Goal: Entertainment & Leisure: Consume media (video, audio)

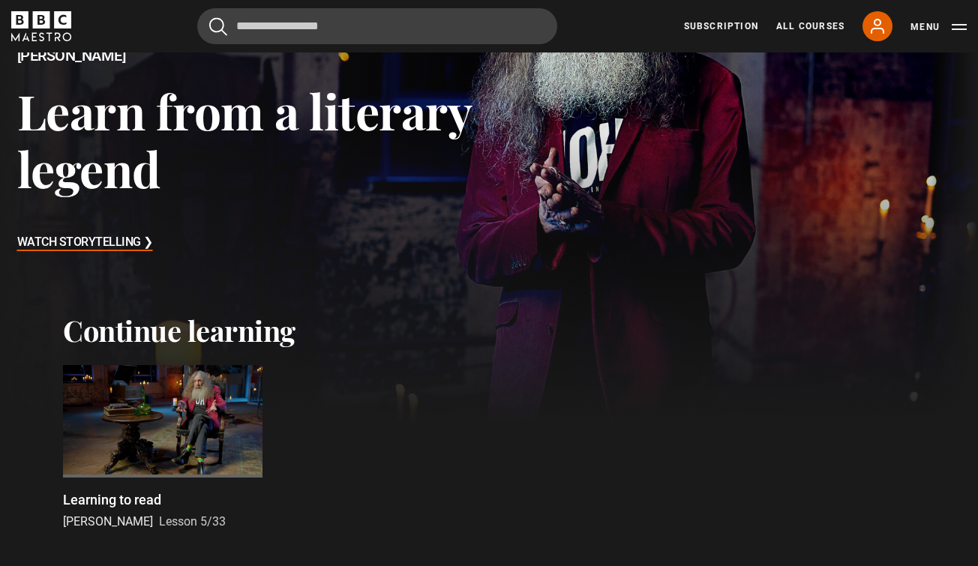
scroll to position [187, 0]
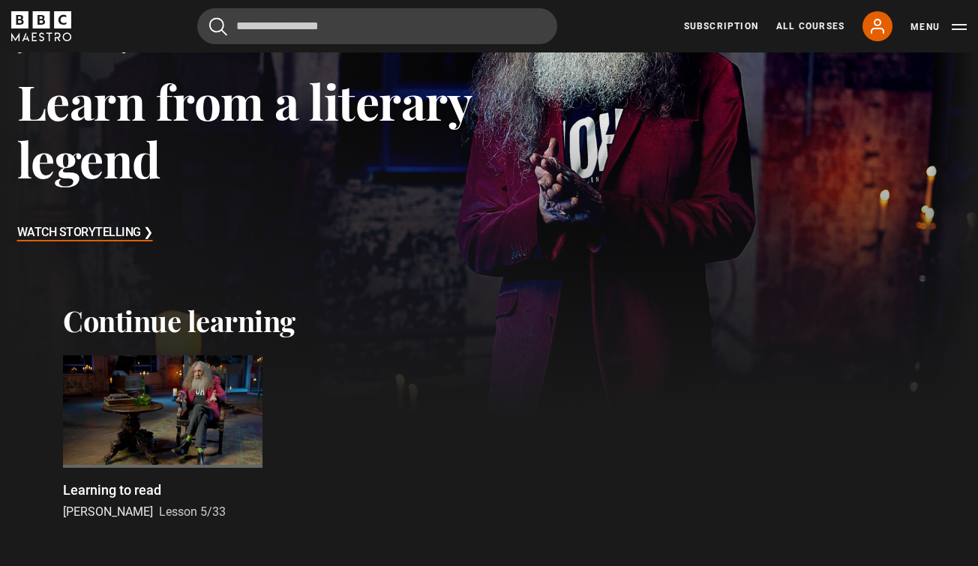
click at [183, 464] on div at bounding box center [163, 412] width 200 height 113
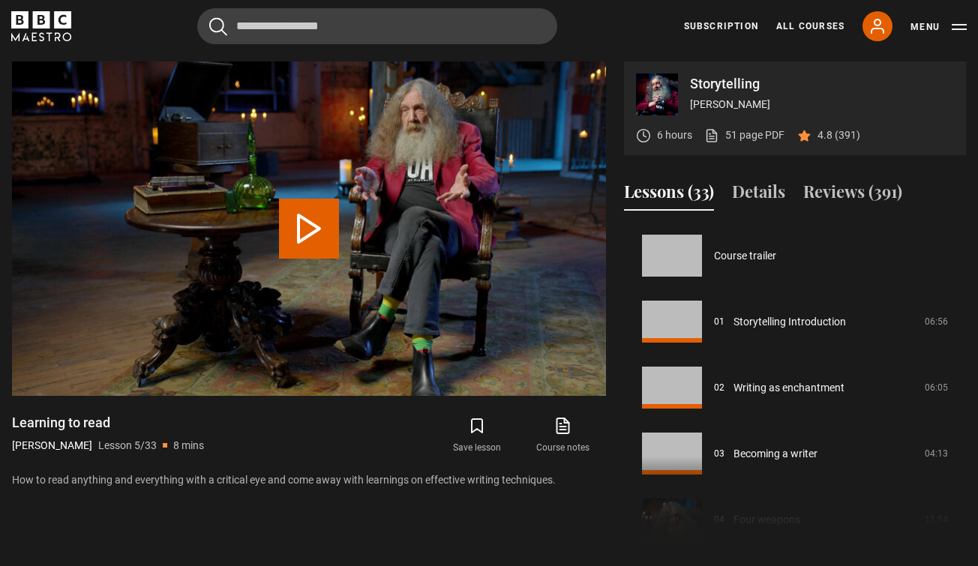
scroll to position [264, 0]
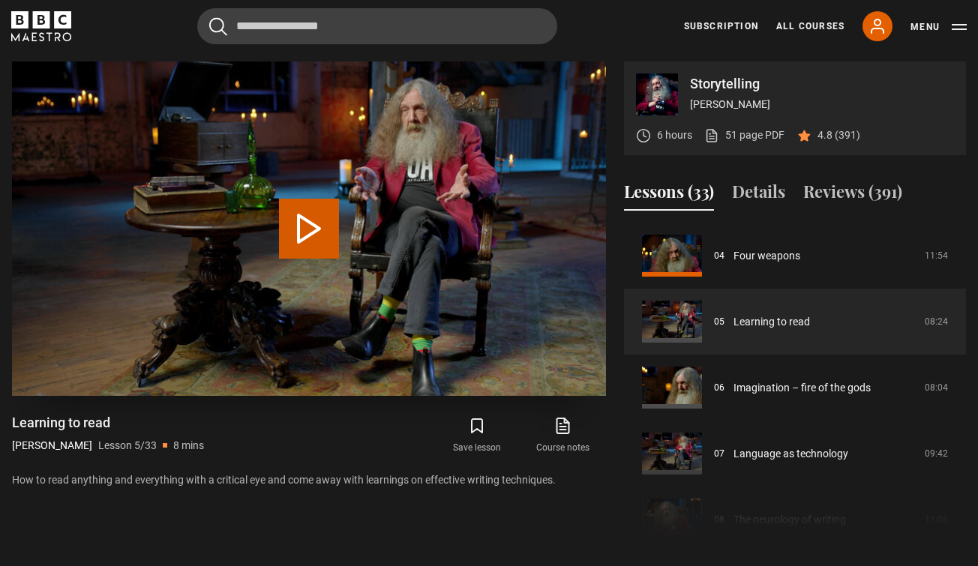
click at [299, 233] on button "Play Lesson Learning to read" at bounding box center [309, 229] width 60 height 60
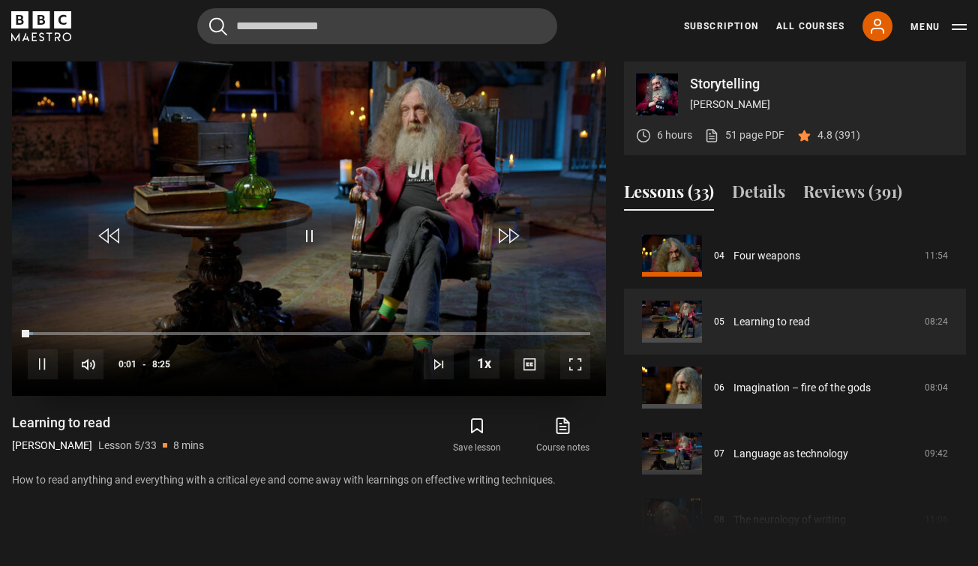
click at [573, 364] on span "Video Player" at bounding box center [575, 365] width 30 height 30
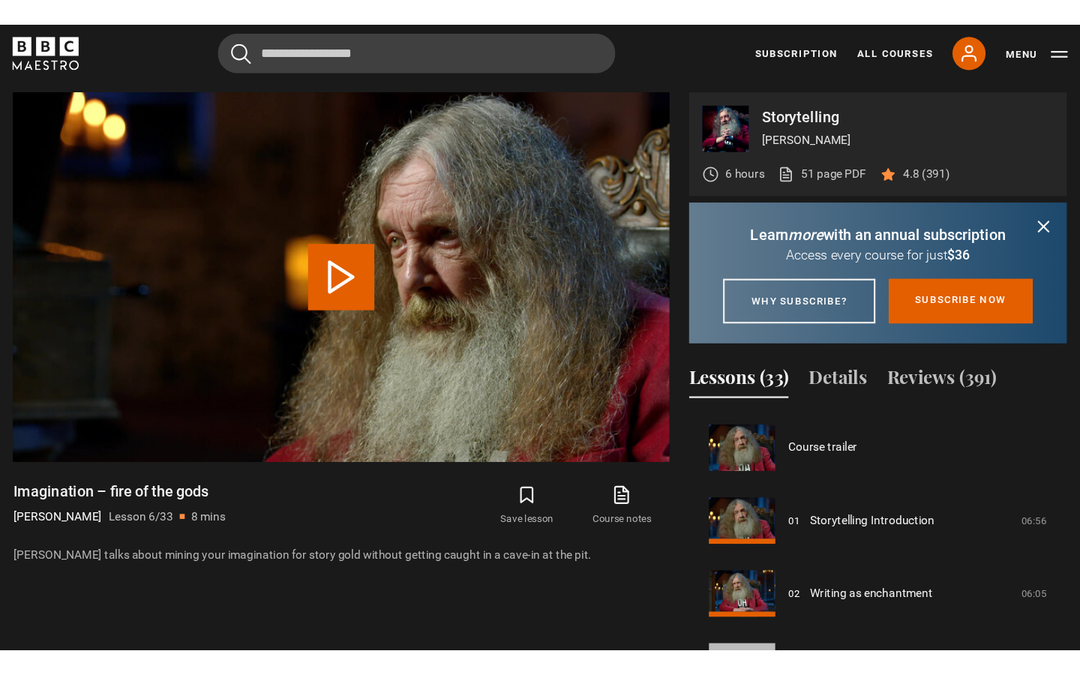
scroll to position [330, 0]
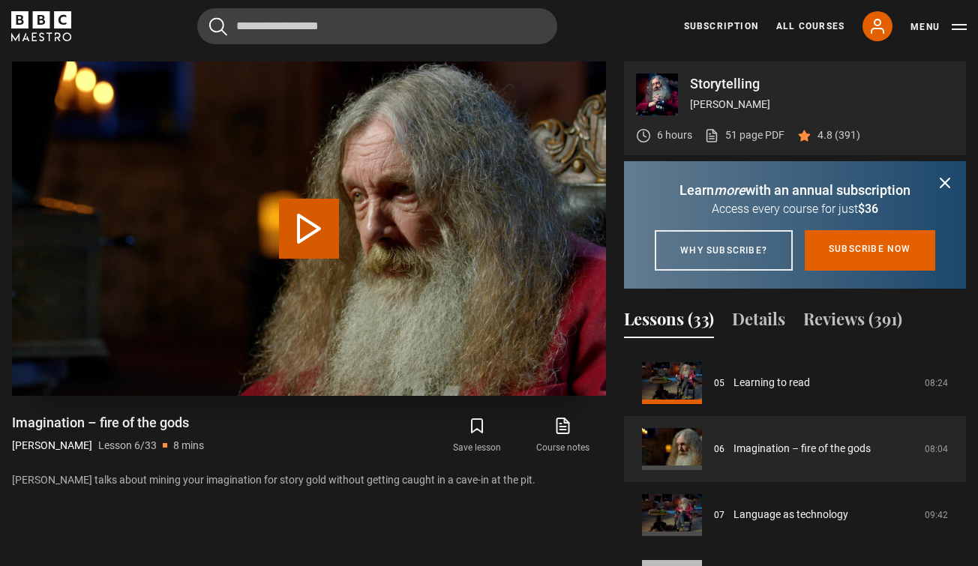
click at [310, 231] on button "Play Lesson Imagination – fire of the gods" at bounding box center [309, 229] width 60 height 60
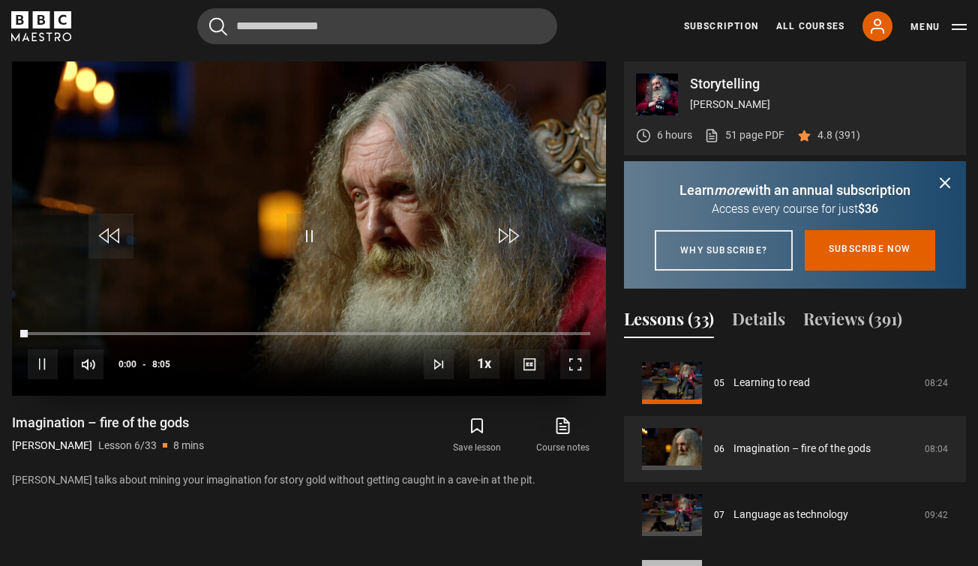
click at [572, 362] on span "Video Player" at bounding box center [575, 365] width 30 height 30
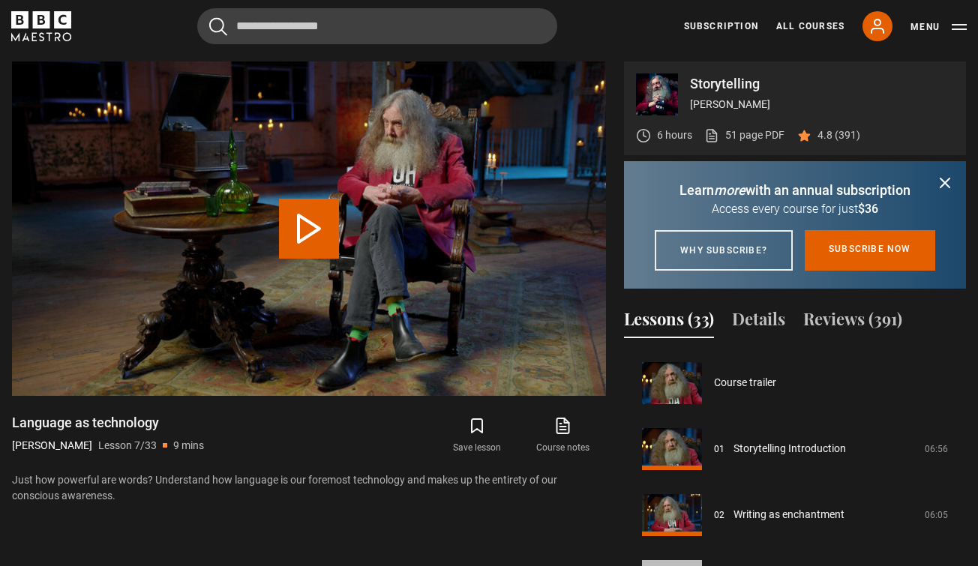
scroll to position [396, 0]
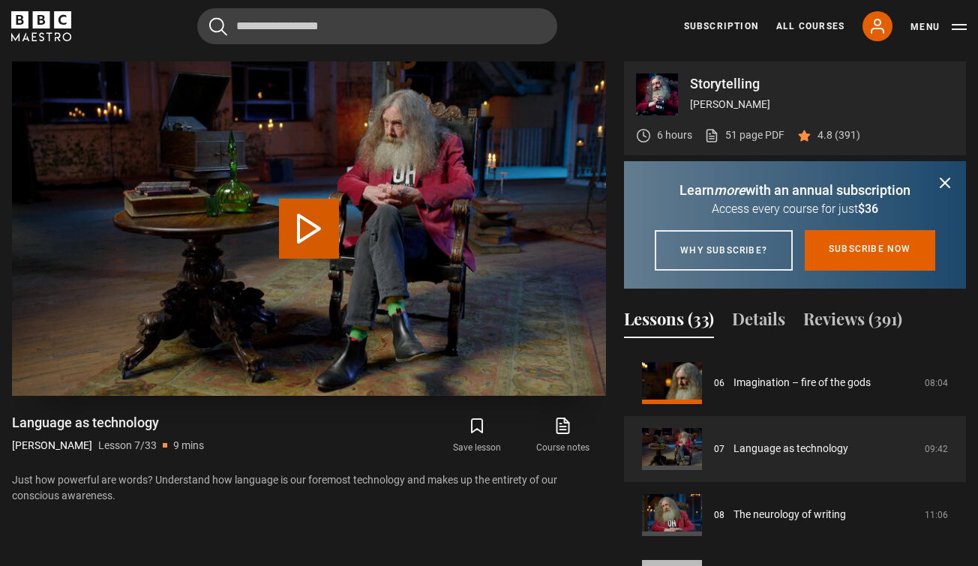
click at [302, 233] on button "Play Lesson Language as technology" at bounding box center [309, 229] width 60 height 60
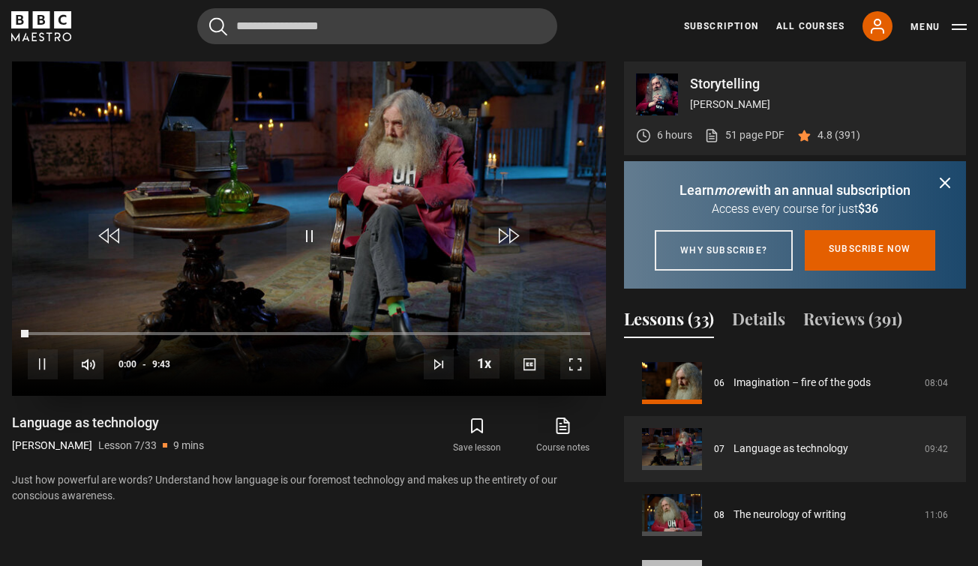
click at [578, 362] on span "Video Player" at bounding box center [575, 365] width 30 height 30
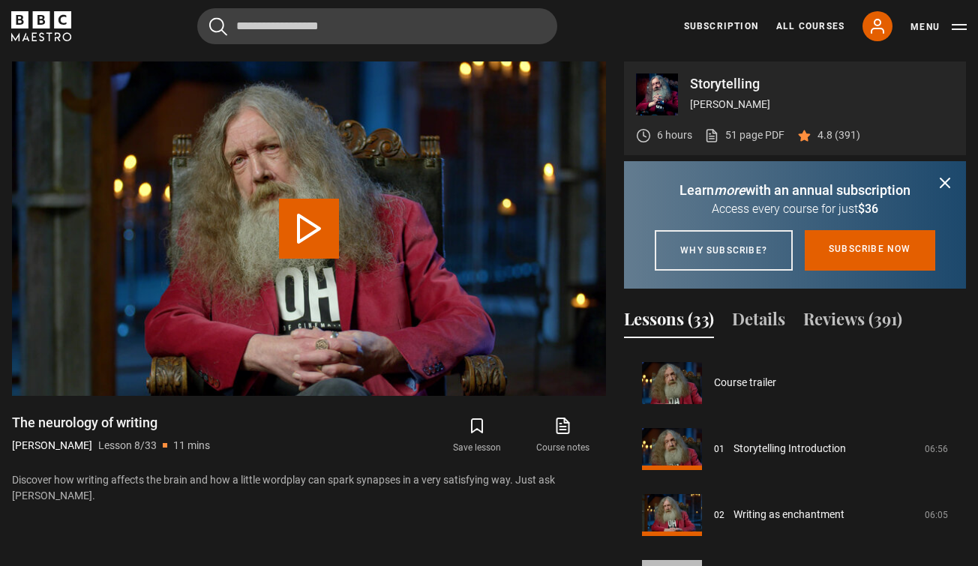
scroll to position [462, 0]
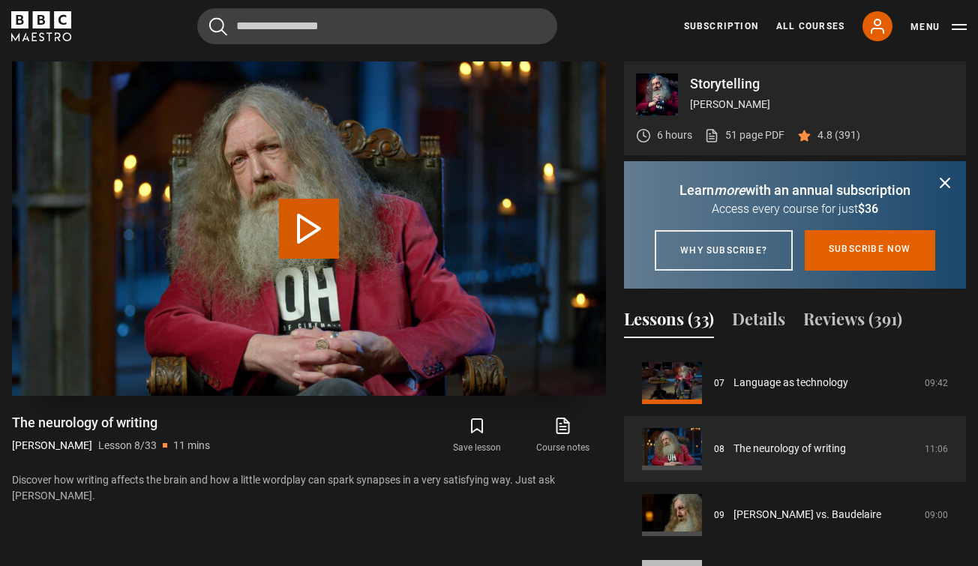
click at [308, 232] on button "Play Lesson The neurology of writing" at bounding box center [309, 229] width 60 height 60
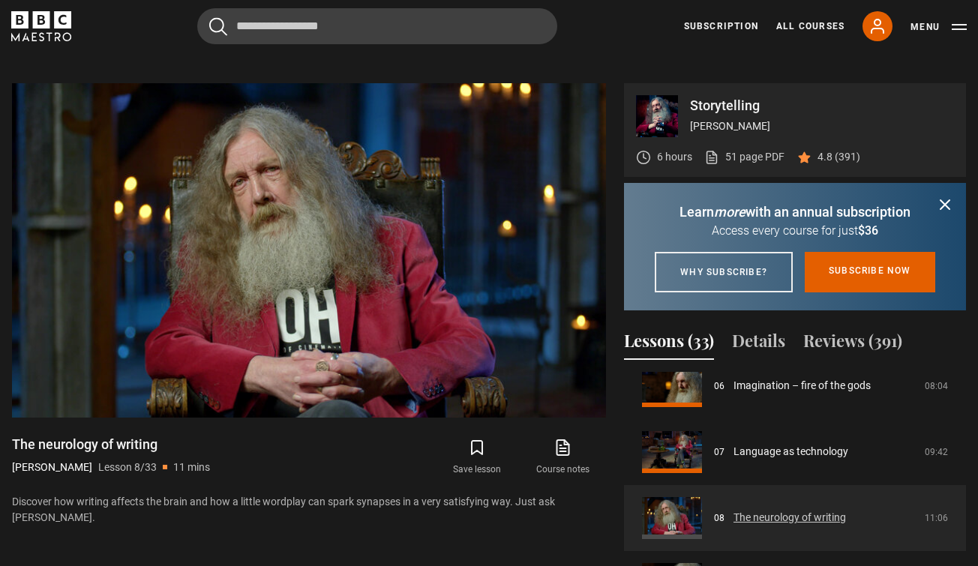
scroll to position [414, 0]
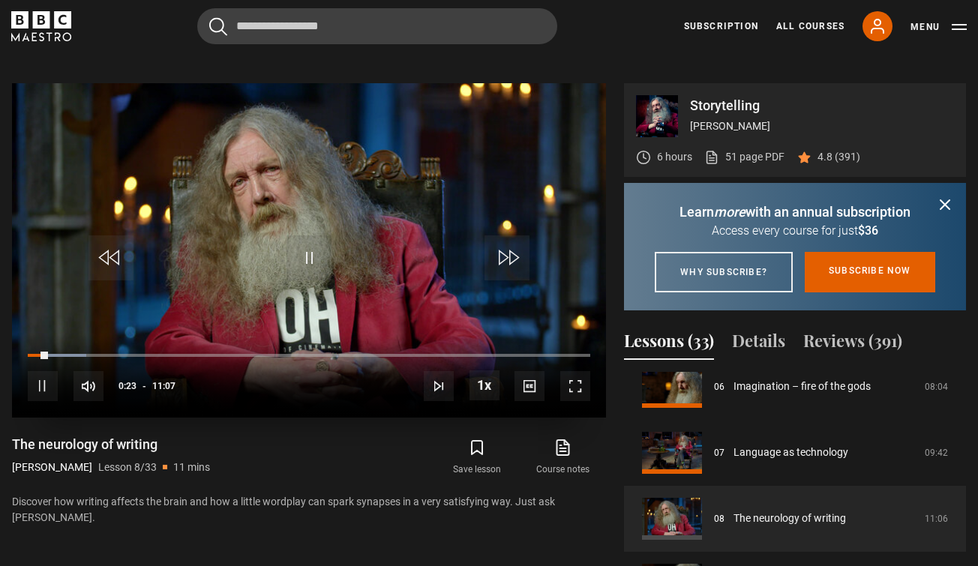
click at [316, 248] on span "Video Player" at bounding box center [309, 258] width 45 height 45
